Goal: Find contact information: Find contact information

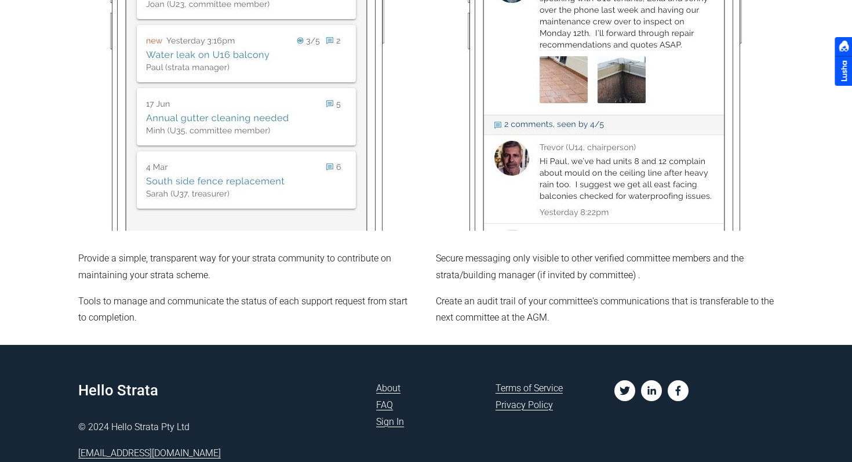
scroll to position [943, 0]
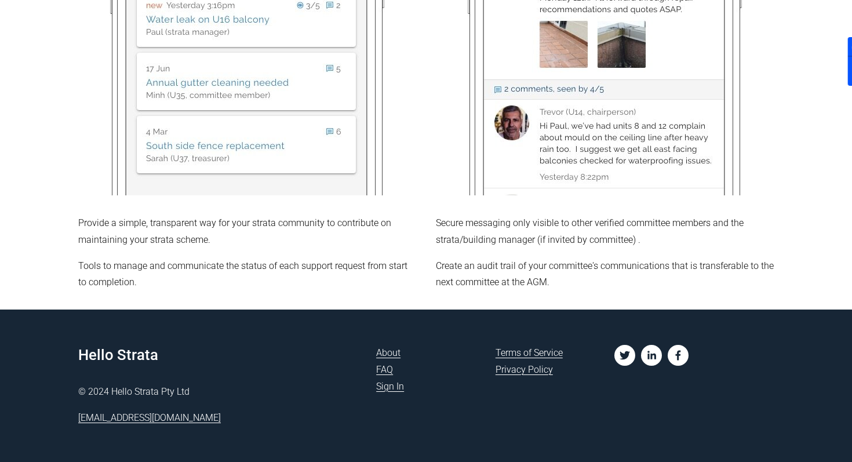
click at [645, 348] on use "linkedin-unauth" at bounding box center [651, 355] width 21 height 21
click at [389, 352] on link "About" at bounding box center [388, 353] width 24 height 17
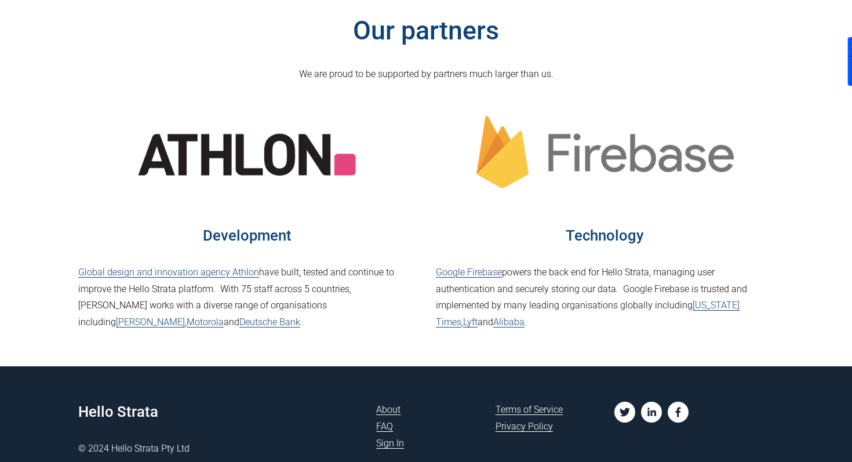
scroll to position [368, 0]
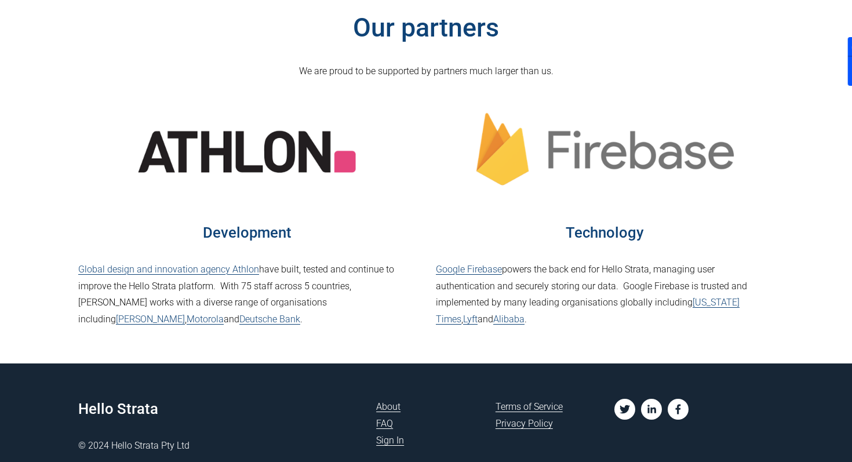
click at [626, 403] on use "twitter-unauth" at bounding box center [624, 409] width 21 height 21
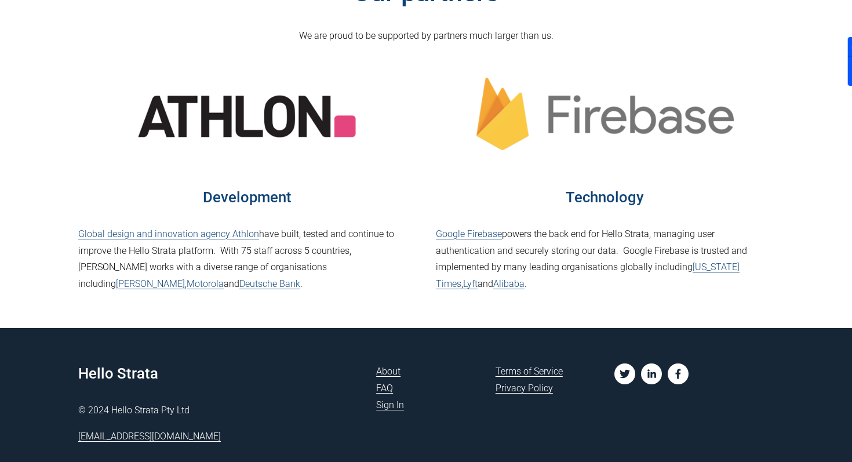
scroll to position [422, 0]
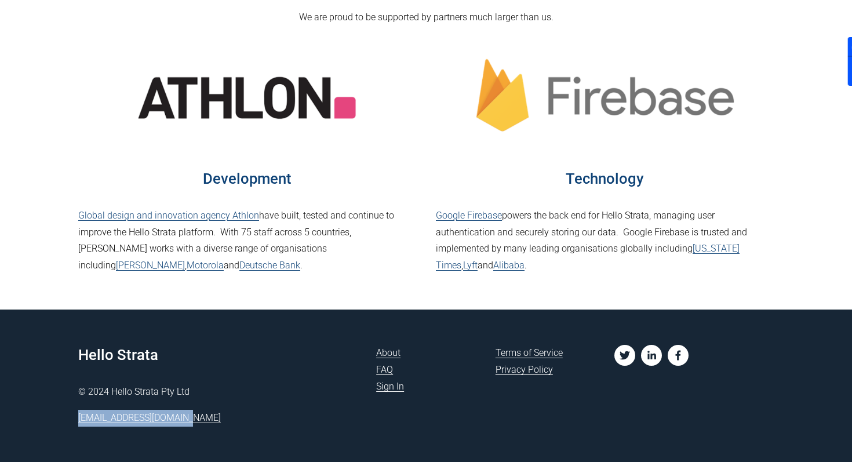
drag, startPoint x: 195, startPoint y: 425, endPoint x: 78, endPoint y: 425, distance: 117.0
click at [78, 425] on p "[EMAIL_ADDRESS][DOMAIN_NAME]" at bounding box center [217, 418] width 278 height 17
copy link "[EMAIL_ADDRESS][DOMAIN_NAME]"
